Goal: Navigation & Orientation: Find specific page/section

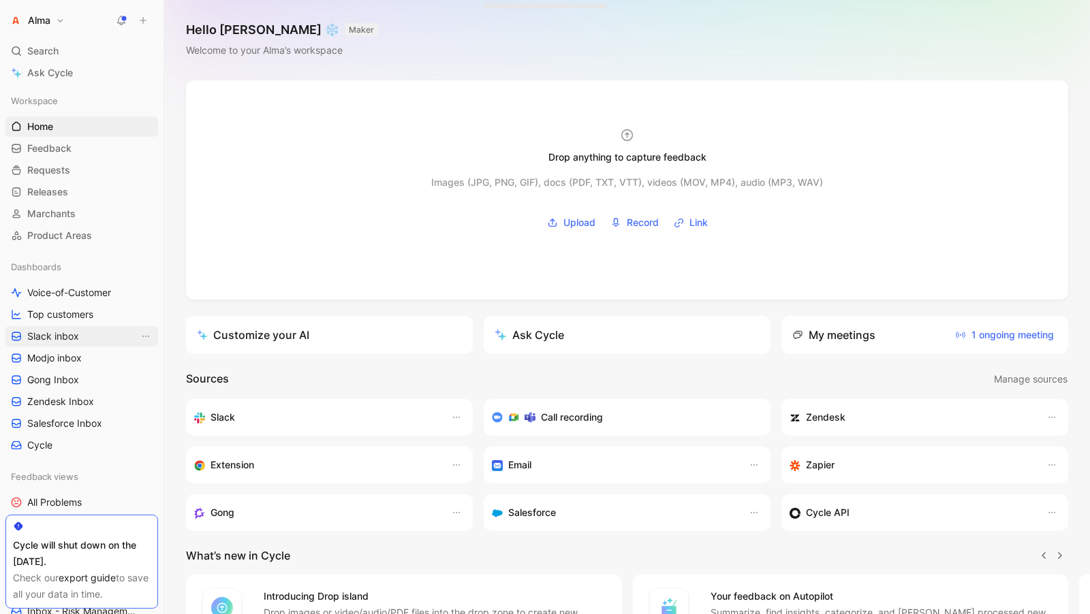
click at [90, 338] on link "Slack inbox" at bounding box center [81, 336] width 153 height 20
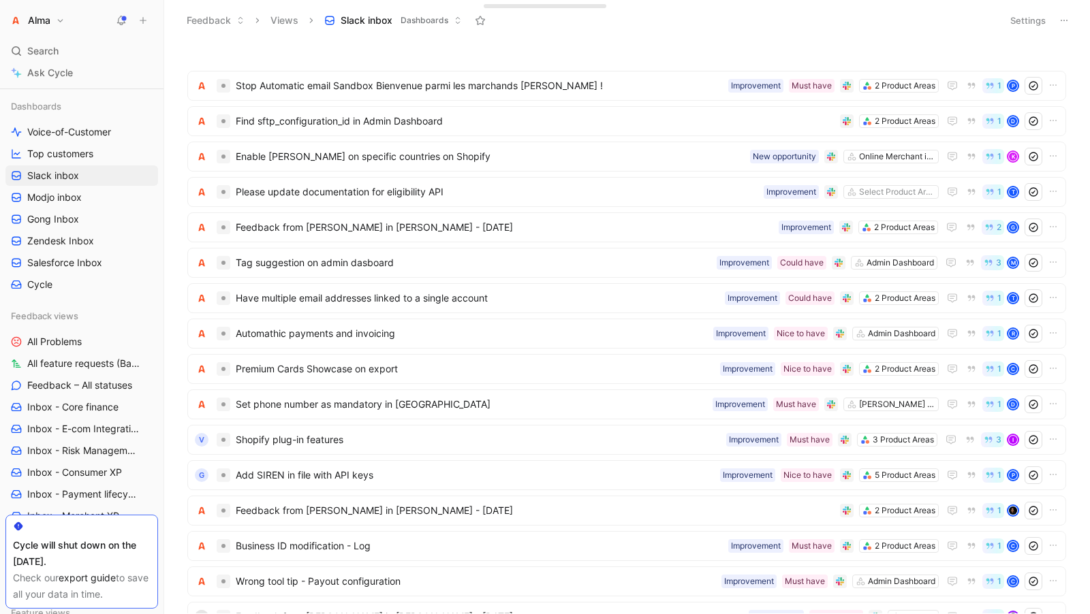
scroll to position [466, 0]
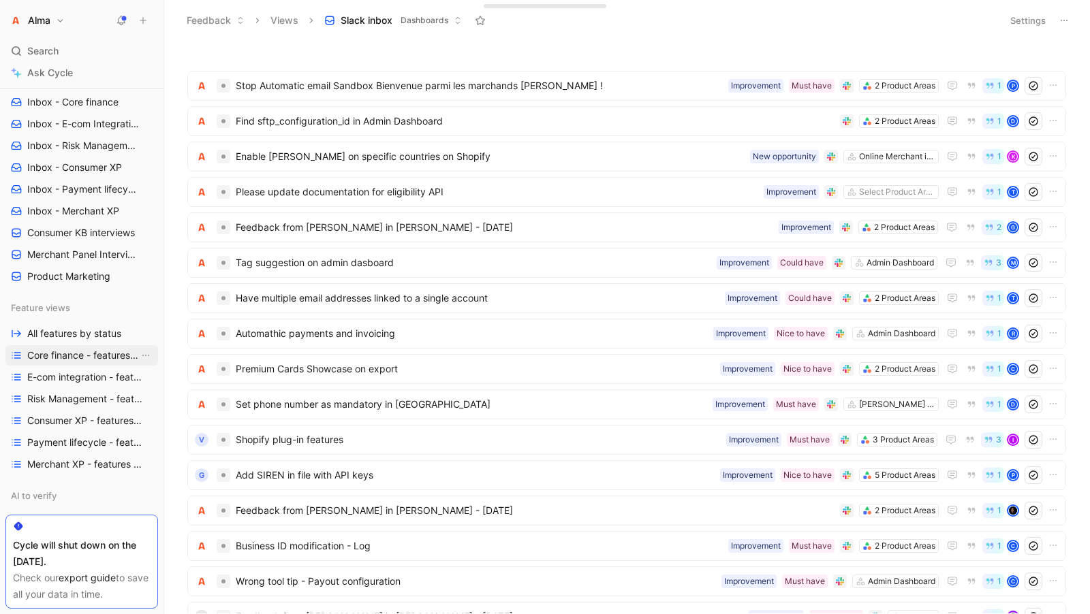
click at [82, 363] on link "Core finance - features by status" at bounding box center [81, 355] width 153 height 20
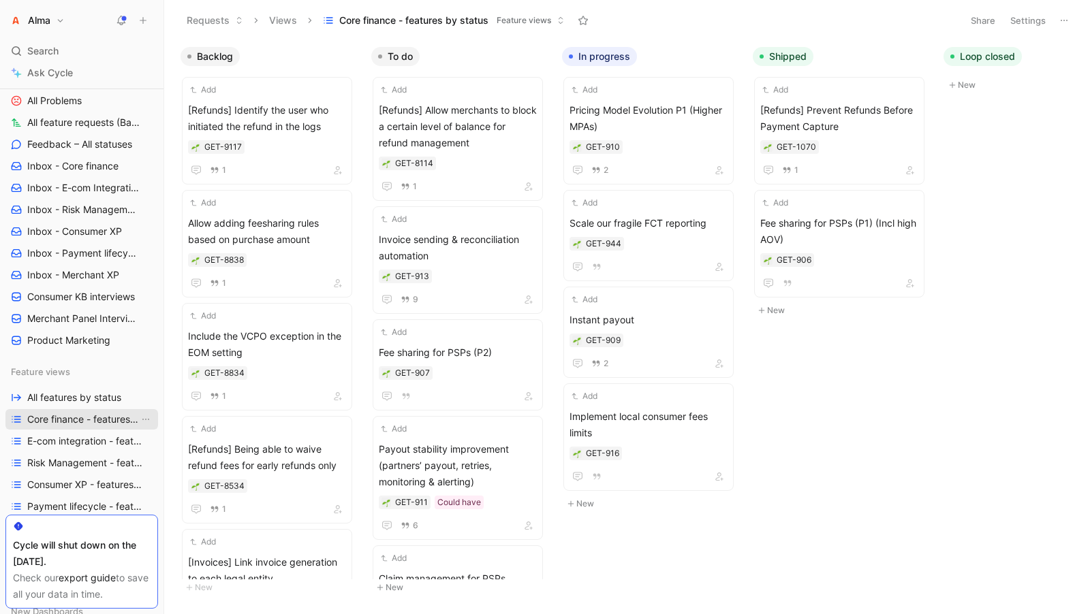
scroll to position [310, 0]
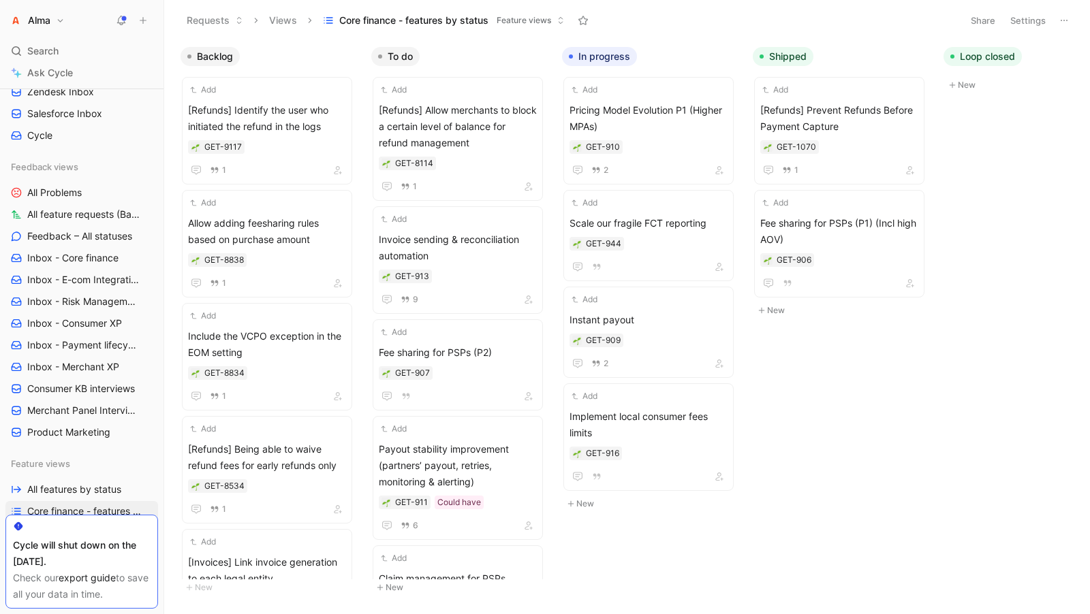
click at [78, 246] on div "Feedback views All Problems All feature requests (Backlog & To do) Feedback – A…" at bounding box center [81, 300] width 153 height 286
click at [78, 261] on span "Inbox - Core finance" at bounding box center [72, 258] width 91 height 14
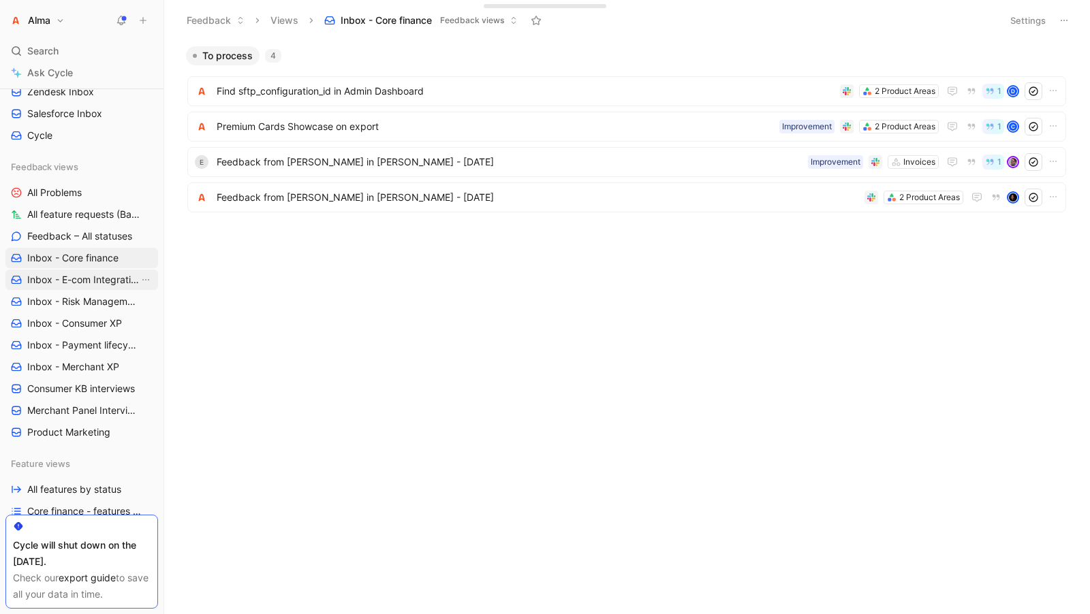
click at [82, 287] on link "Inbox - E-com Integration" at bounding box center [81, 280] width 153 height 20
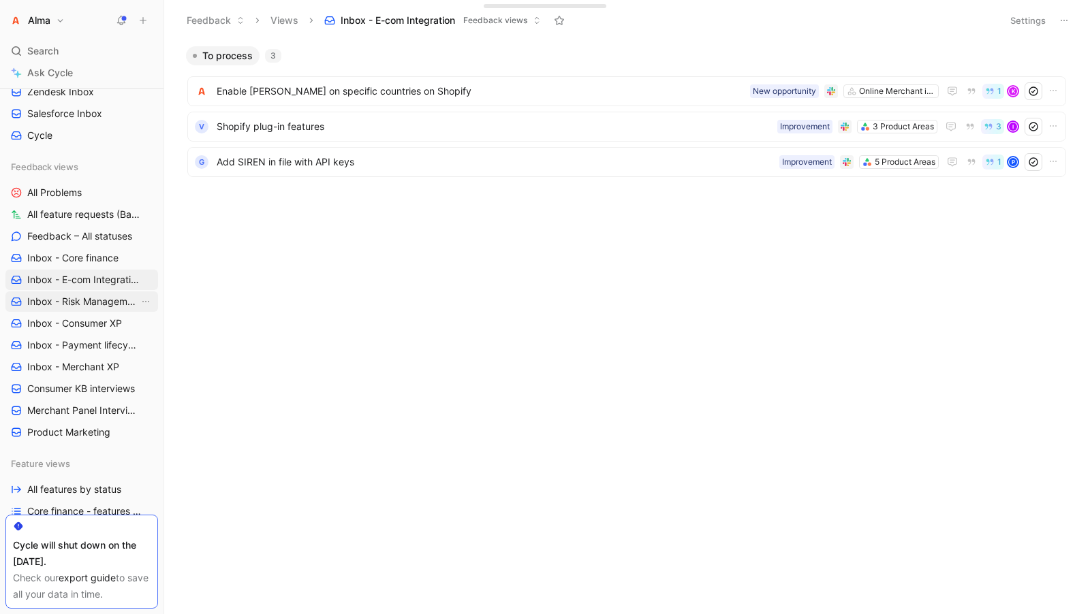
click at [84, 308] on link "Inbox - Risk Management" at bounding box center [81, 301] width 153 height 20
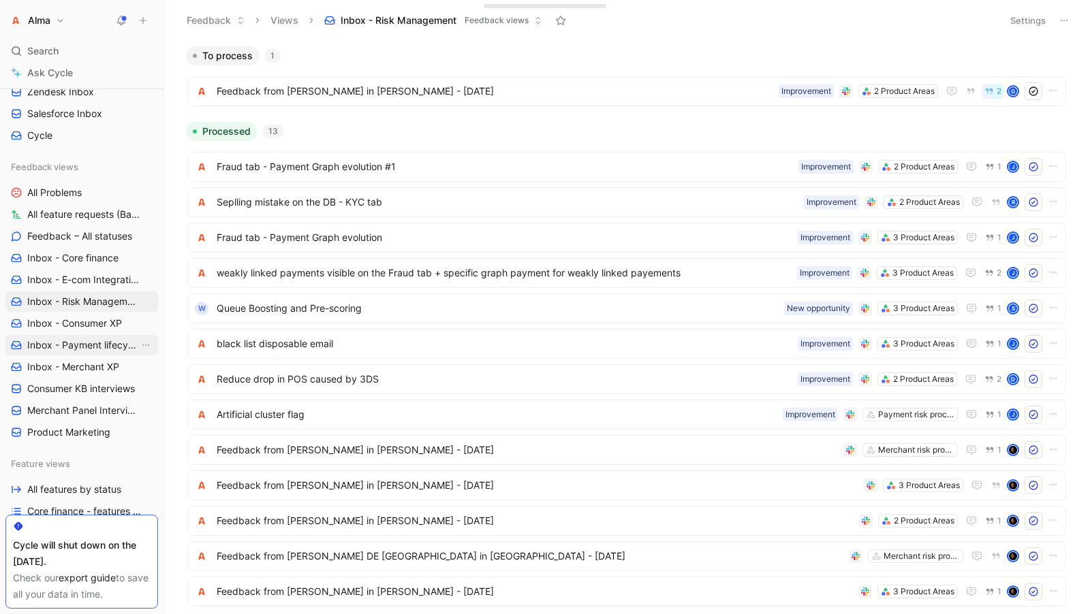
click at [80, 343] on span "Inbox - Payment lifecycle" at bounding box center [83, 345] width 112 height 14
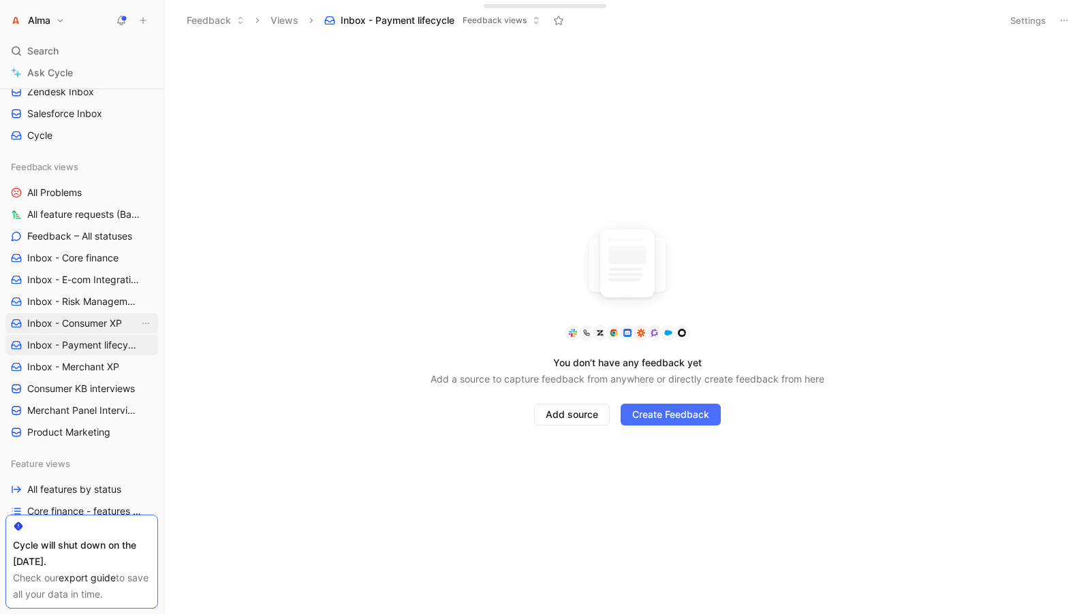
click at [76, 322] on span "Inbox - Consumer XP" at bounding box center [74, 324] width 95 height 14
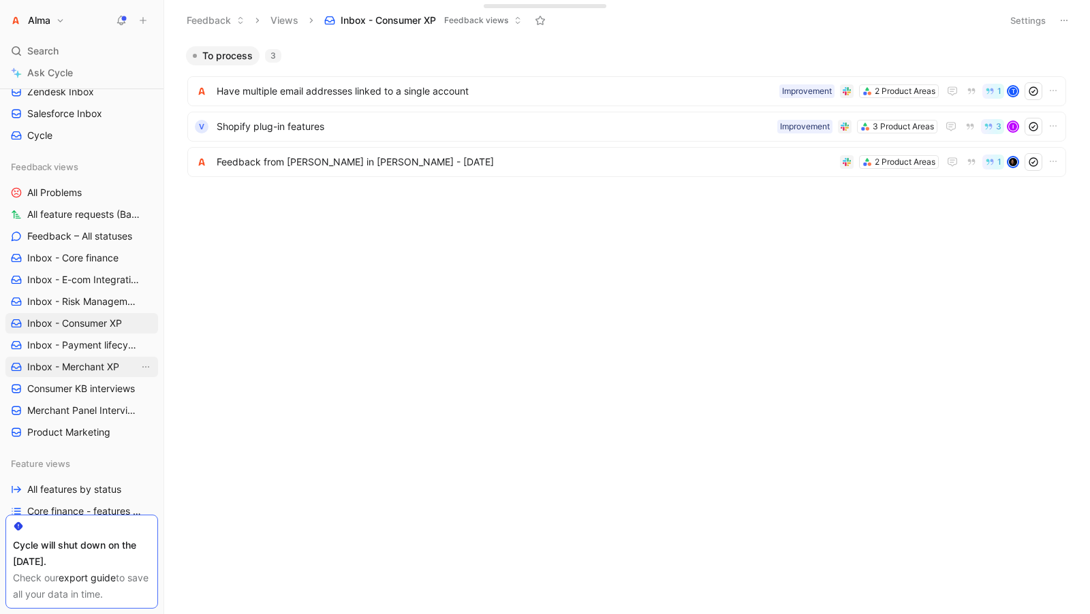
click at [80, 375] on link "Inbox - Merchant XP" at bounding box center [81, 367] width 153 height 20
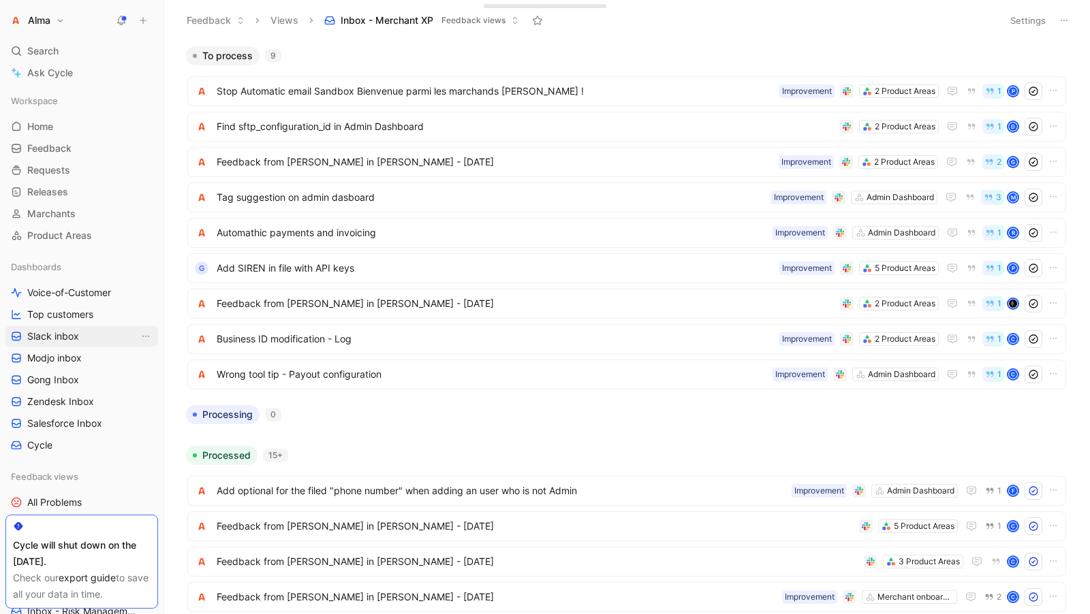
click at [63, 331] on span "Slack inbox" at bounding box center [53, 337] width 52 height 14
